Goal: Find specific page/section: Find specific page/section

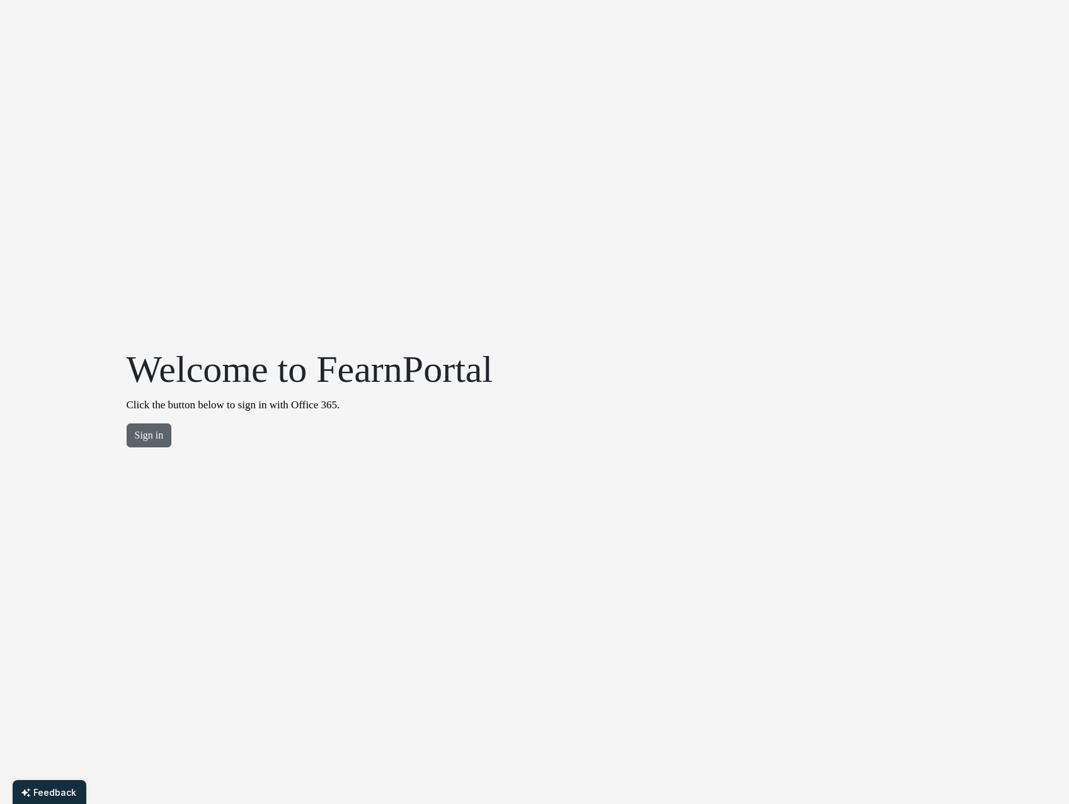
click at [153, 438] on button "Sign in" at bounding box center [149, 435] width 45 height 24
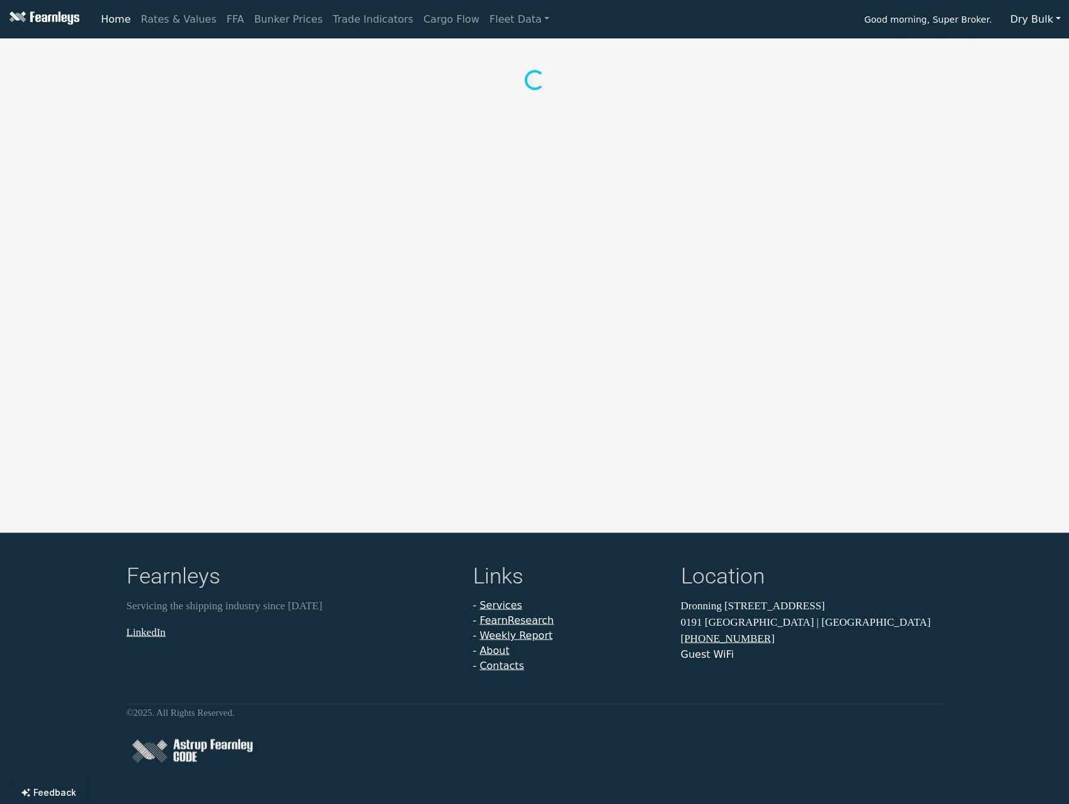
click at [1051, 16] on button "Dry Bulk" at bounding box center [1035, 20] width 67 height 24
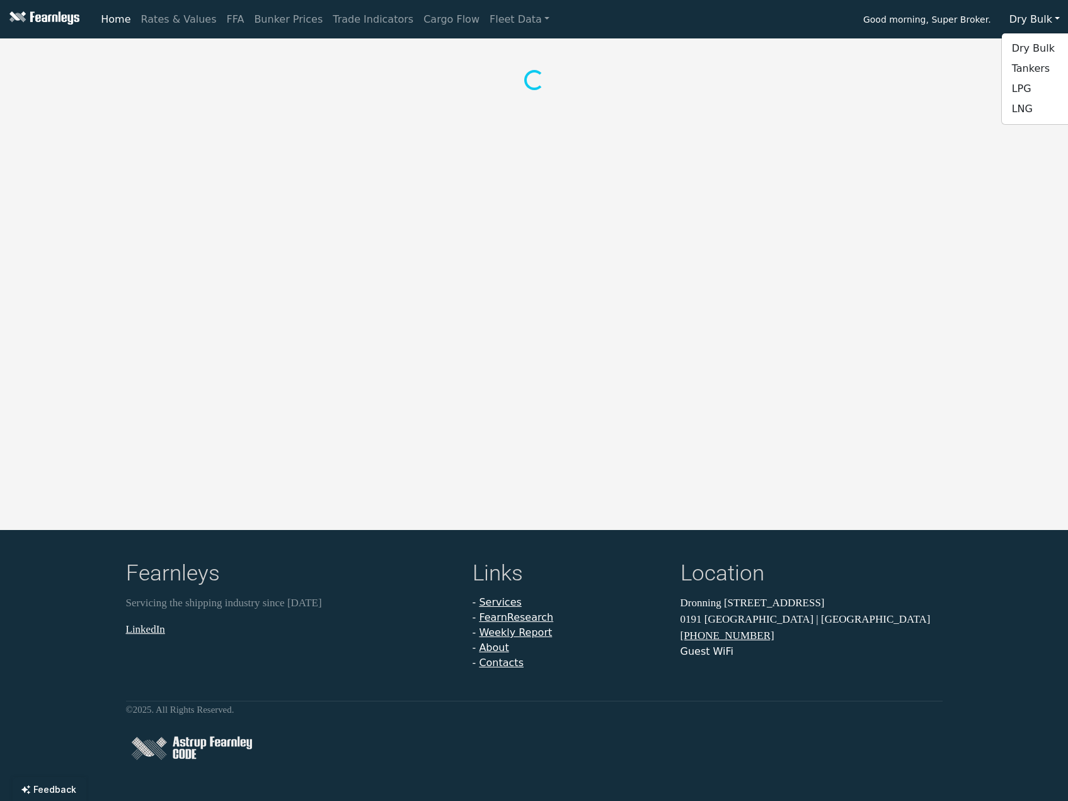
click at [1051, 16] on button "Dry Bulk" at bounding box center [1034, 20] width 67 height 24
